Goal: Information Seeking & Learning: Learn about a topic

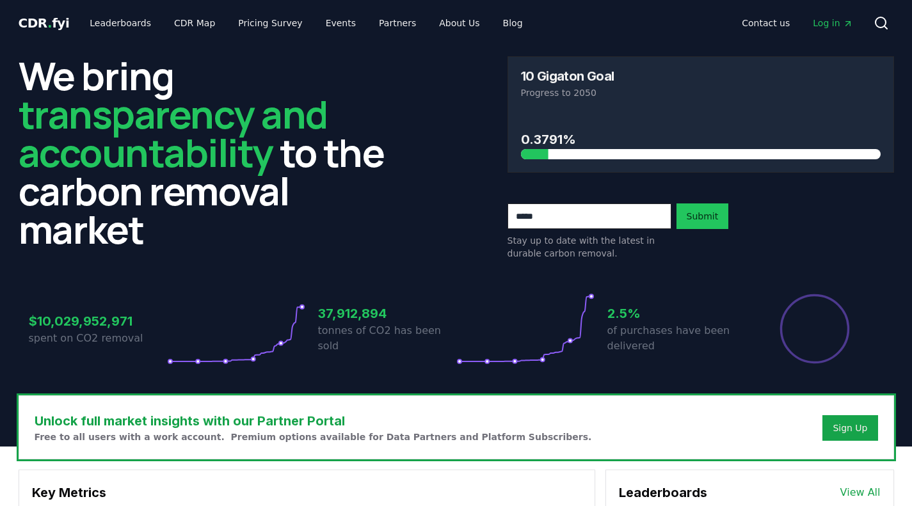
click at [826, 20] on span "Log in" at bounding box center [833, 23] width 40 height 13
click at [112, 29] on link "Leaderboards" at bounding box center [120, 23] width 82 height 23
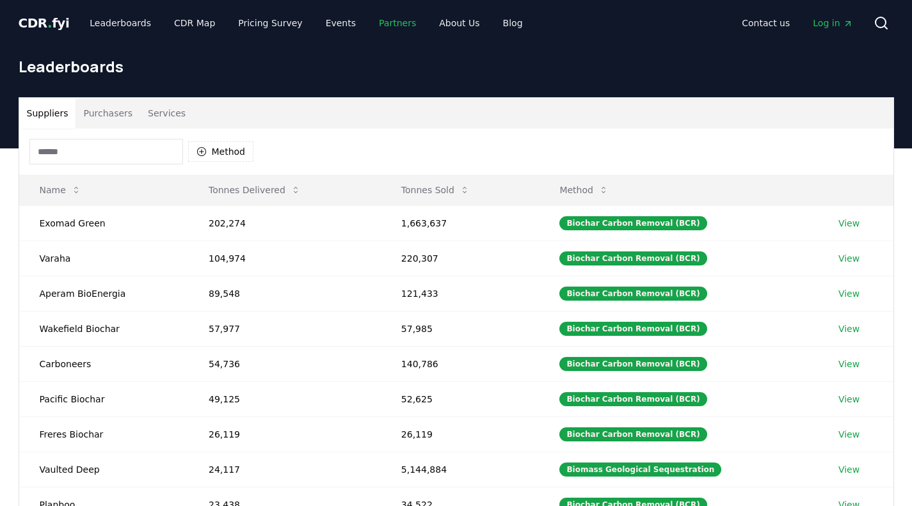
click at [385, 26] on link "Partners" at bounding box center [398, 23] width 58 height 23
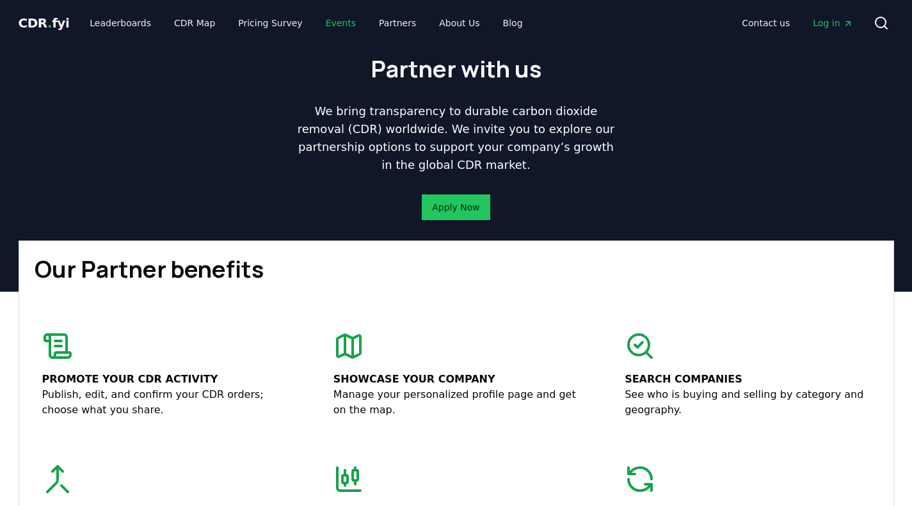
click at [344, 18] on link "Events" at bounding box center [341, 23] width 51 height 23
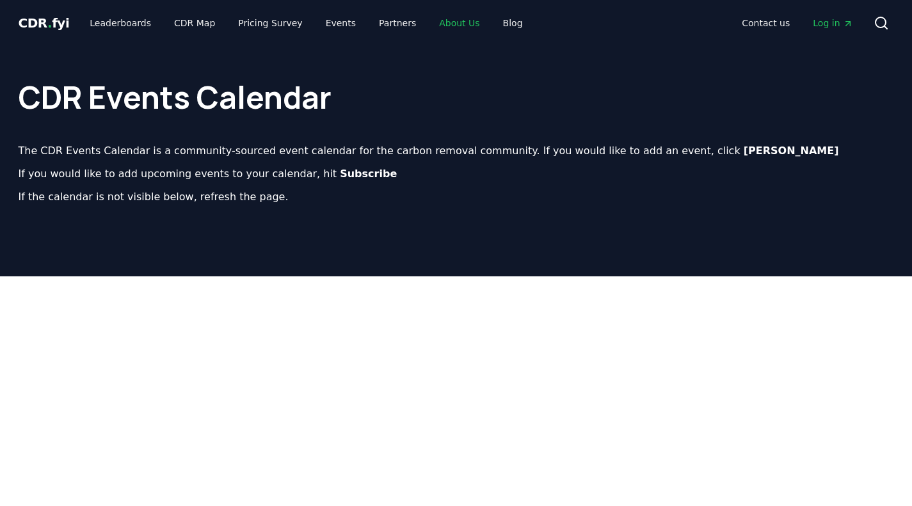
click at [448, 22] on link "About Us" at bounding box center [459, 23] width 61 height 23
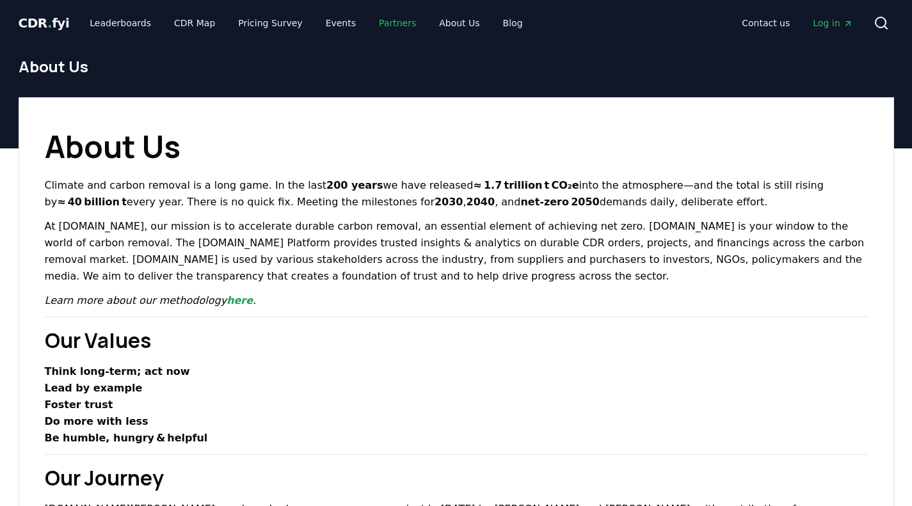
click at [375, 28] on link "Partners" at bounding box center [398, 23] width 58 height 23
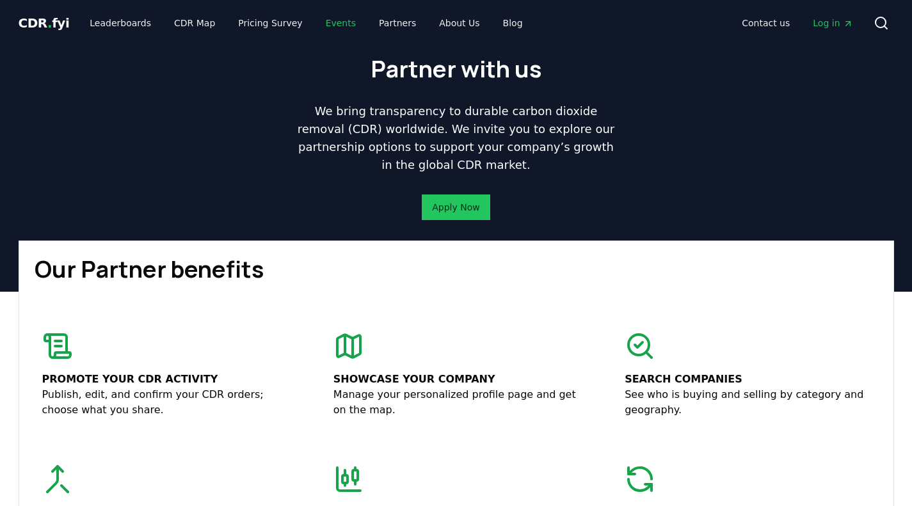
click at [320, 28] on link "Events" at bounding box center [341, 23] width 51 height 23
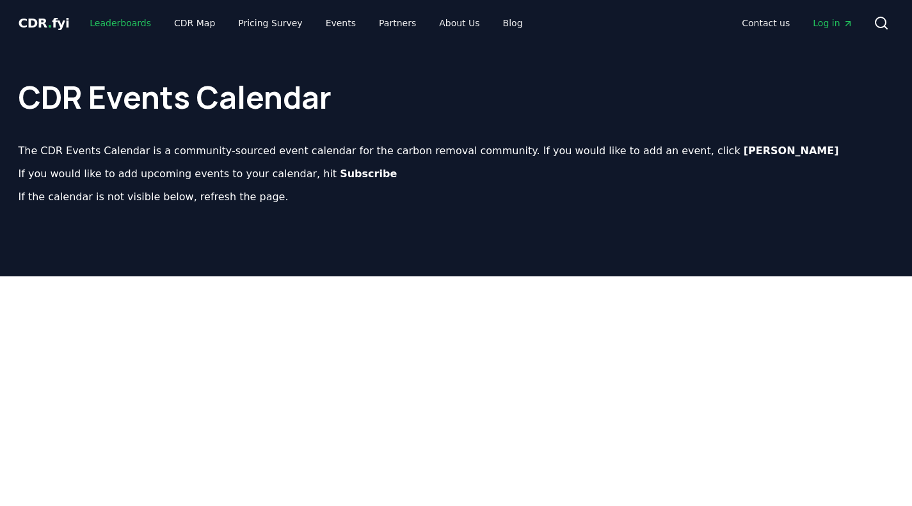
click at [113, 20] on link "Leaderboards" at bounding box center [120, 23] width 82 height 23
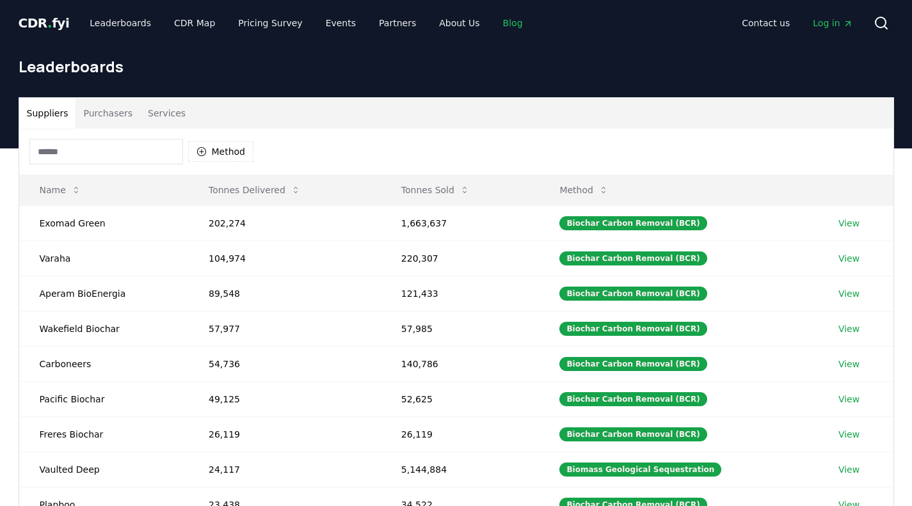
click at [493, 27] on link "Blog" at bounding box center [513, 23] width 40 height 23
click at [493, 22] on link "Blog" at bounding box center [513, 23] width 40 height 23
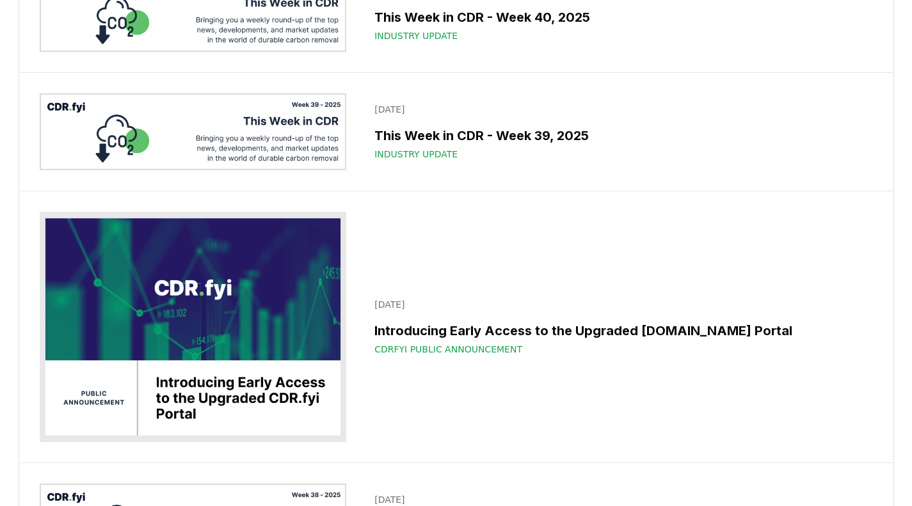
scroll to position [322, 0]
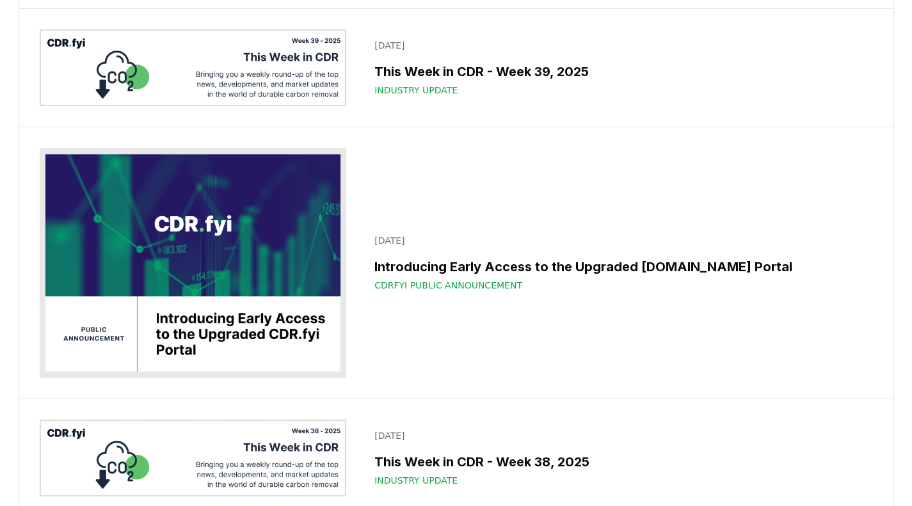
click at [448, 292] on span "CDRfyi Public Announcement" at bounding box center [449, 285] width 148 height 13
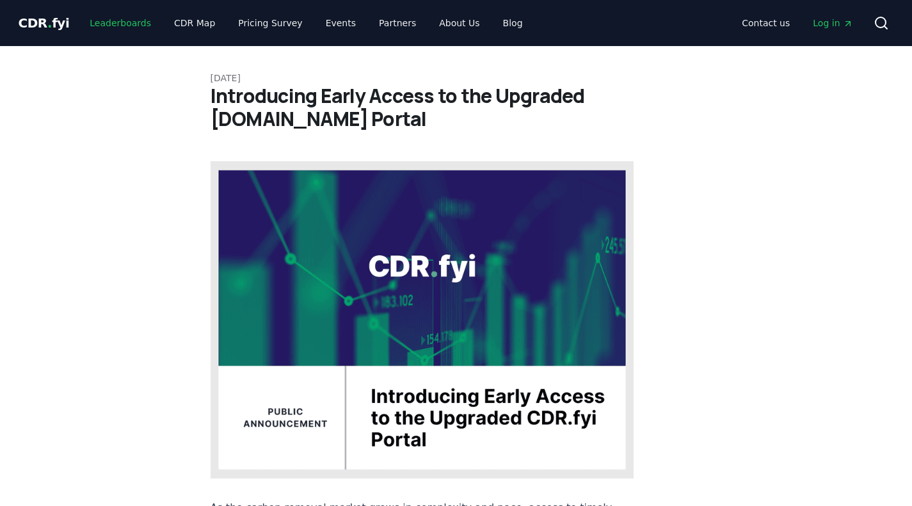
click at [133, 27] on link "Leaderboards" at bounding box center [120, 23] width 82 height 23
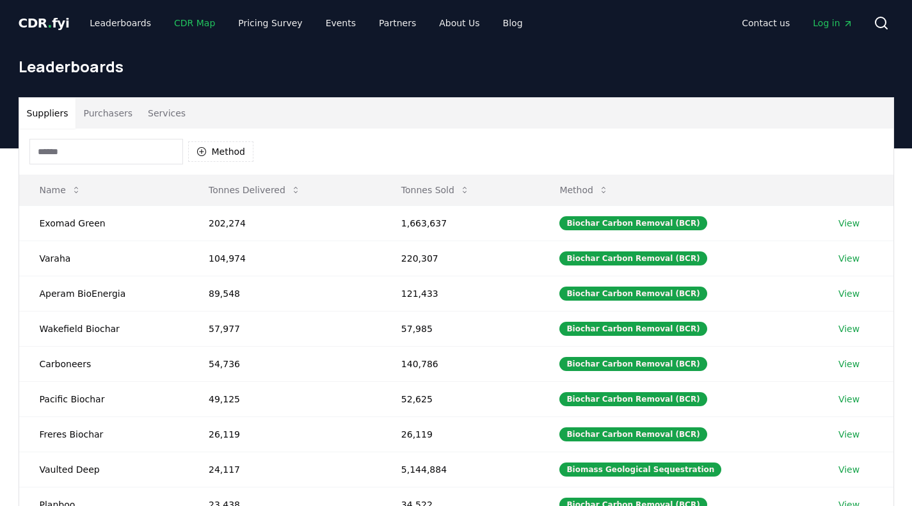
click at [174, 25] on link "CDR Map" at bounding box center [194, 23] width 61 height 23
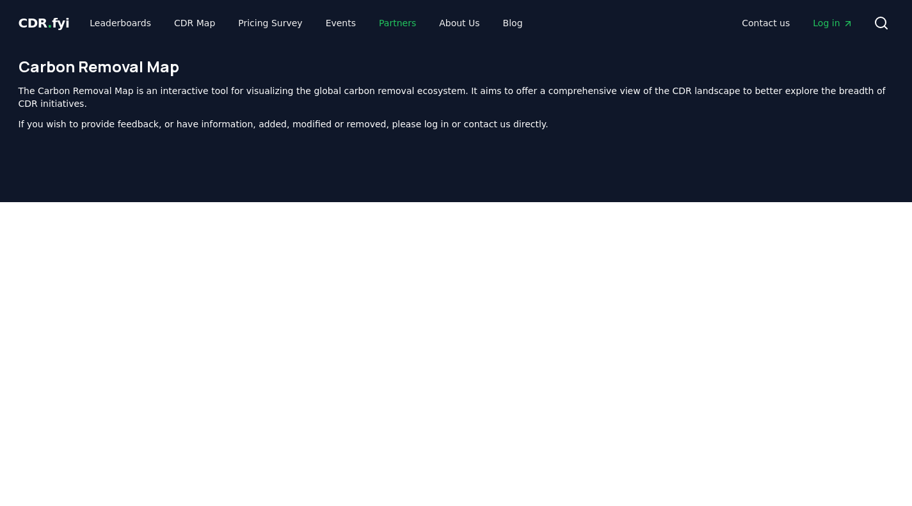
click at [369, 24] on link "Partners" at bounding box center [398, 23] width 58 height 23
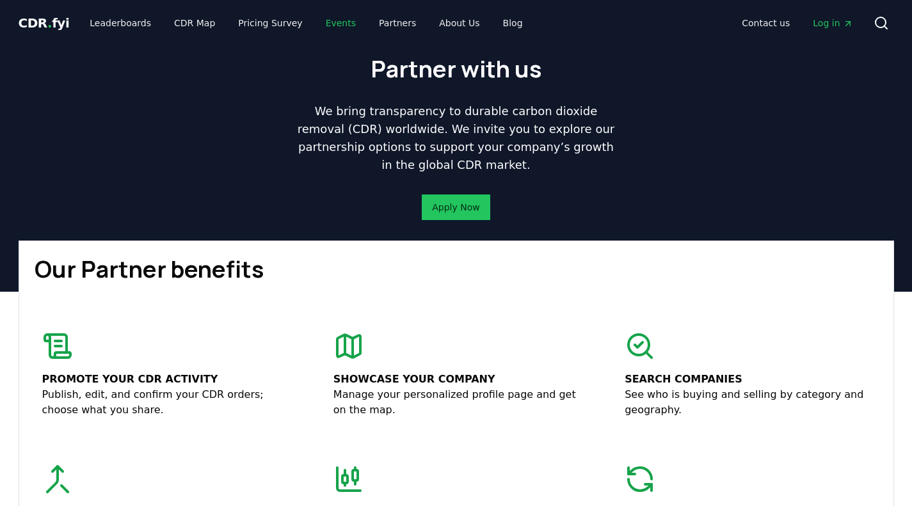
click at [321, 24] on link "Events" at bounding box center [341, 23] width 51 height 23
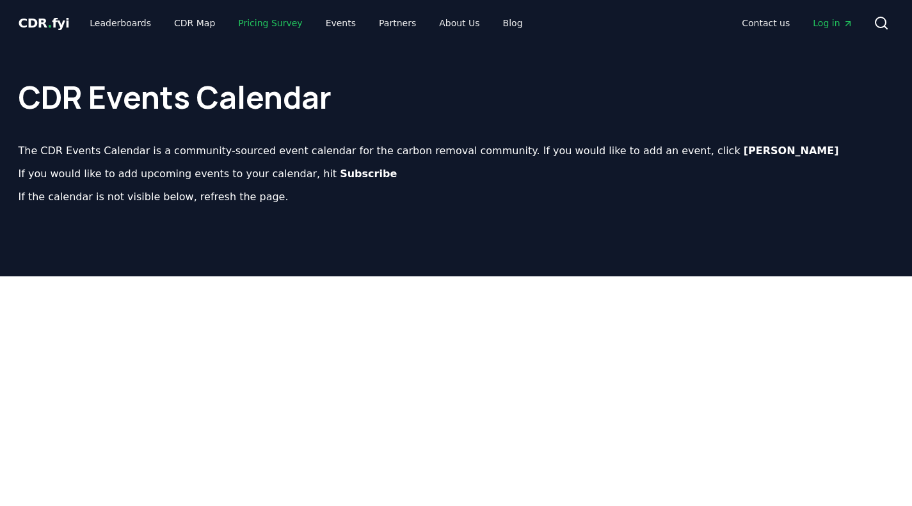
click at [266, 26] on link "Pricing Survey" at bounding box center [270, 23] width 85 height 23
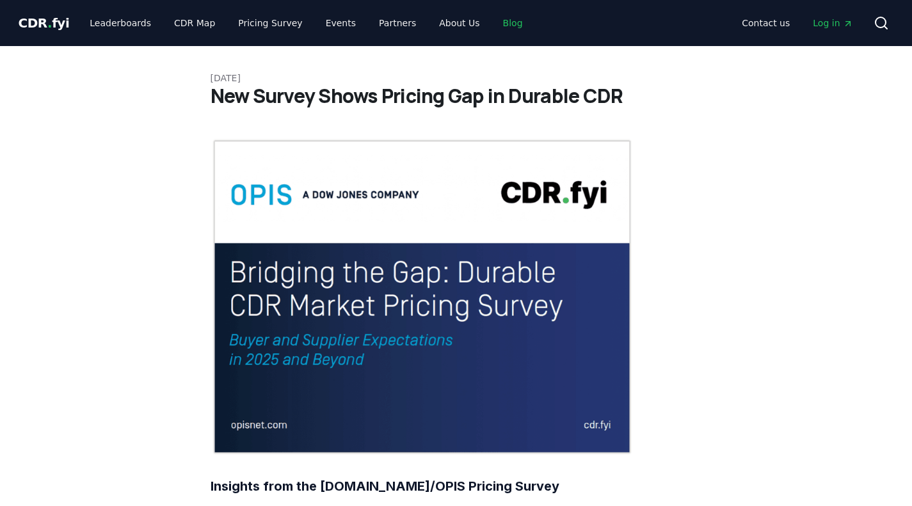
click at [495, 32] on link "Blog" at bounding box center [513, 23] width 40 height 23
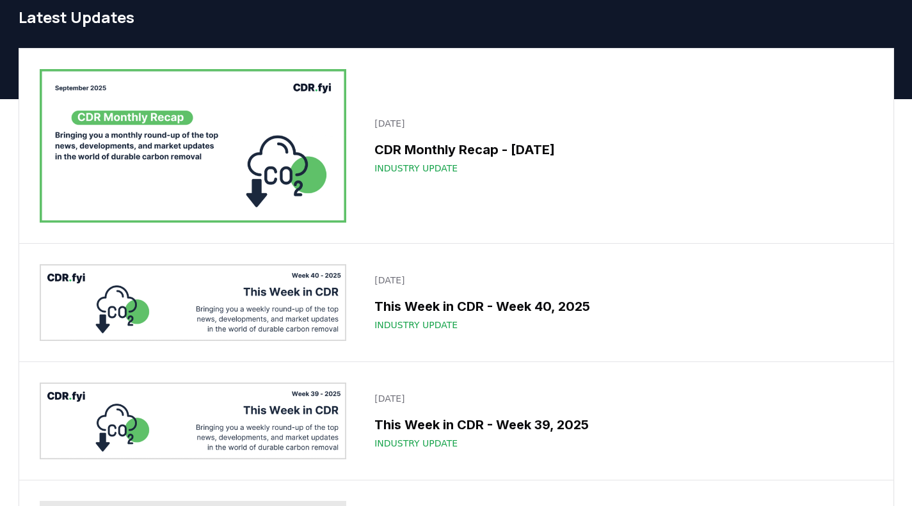
scroll to position [64, 0]
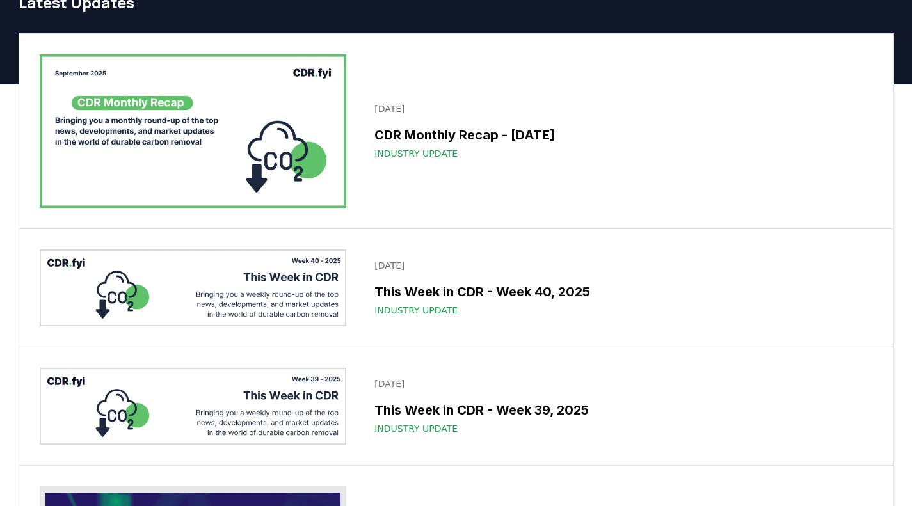
click at [426, 155] on span "Industry Update" at bounding box center [416, 153] width 83 height 13
